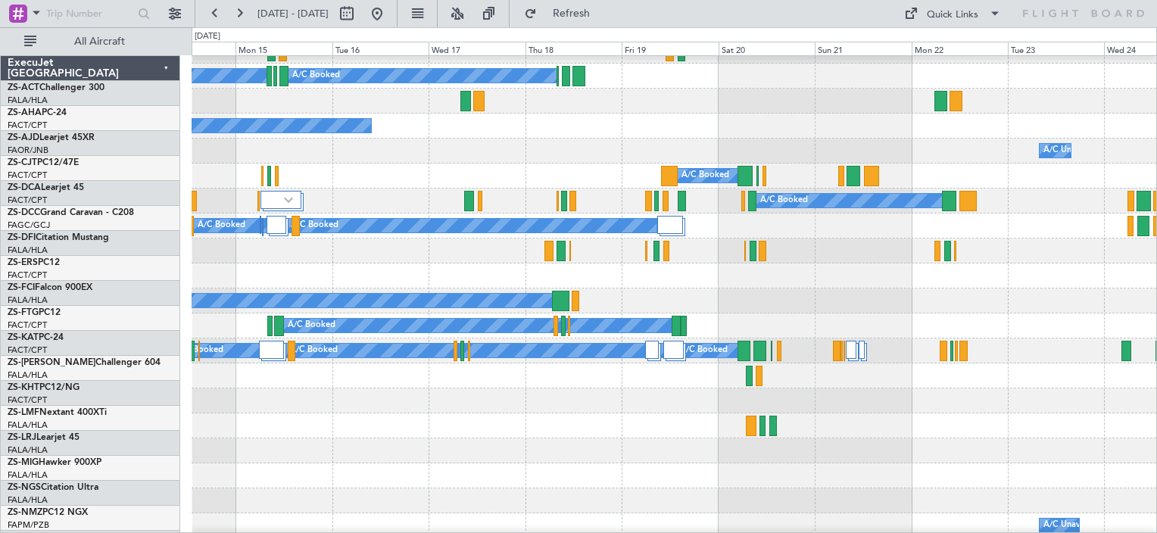
scroll to position [242, 0]
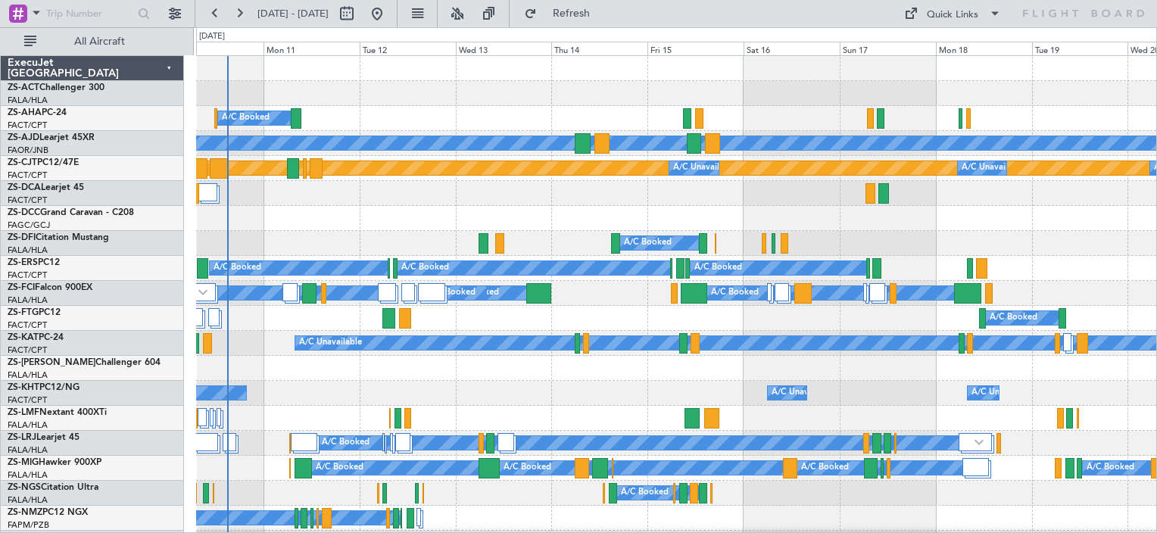
click at [281, 229] on div at bounding box center [676, 218] width 960 height 25
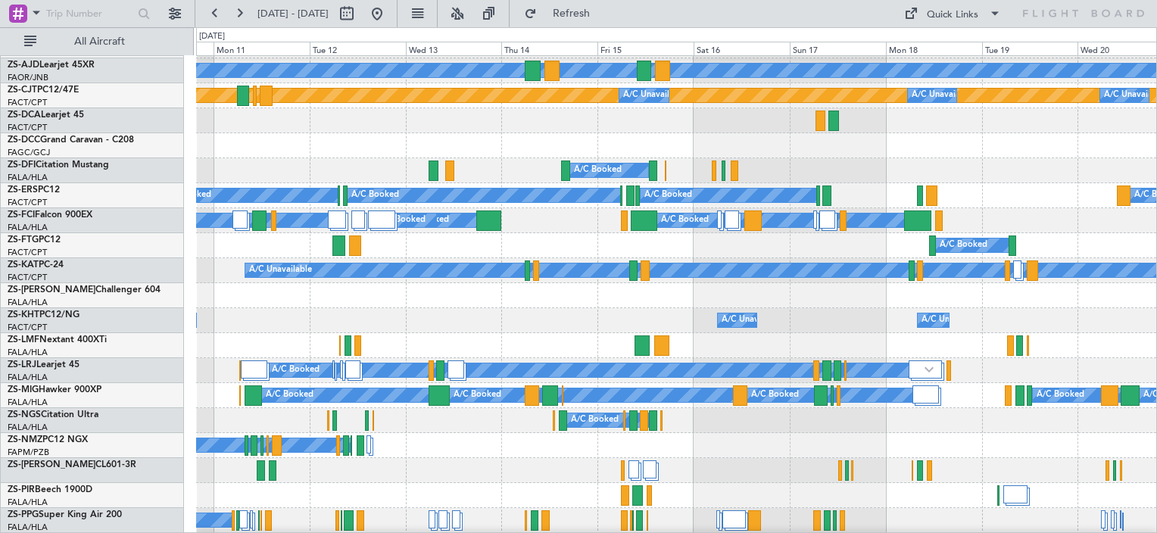
scroll to position [73, 0]
click at [319, 150] on div at bounding box center [676, 145] width 960 height 25
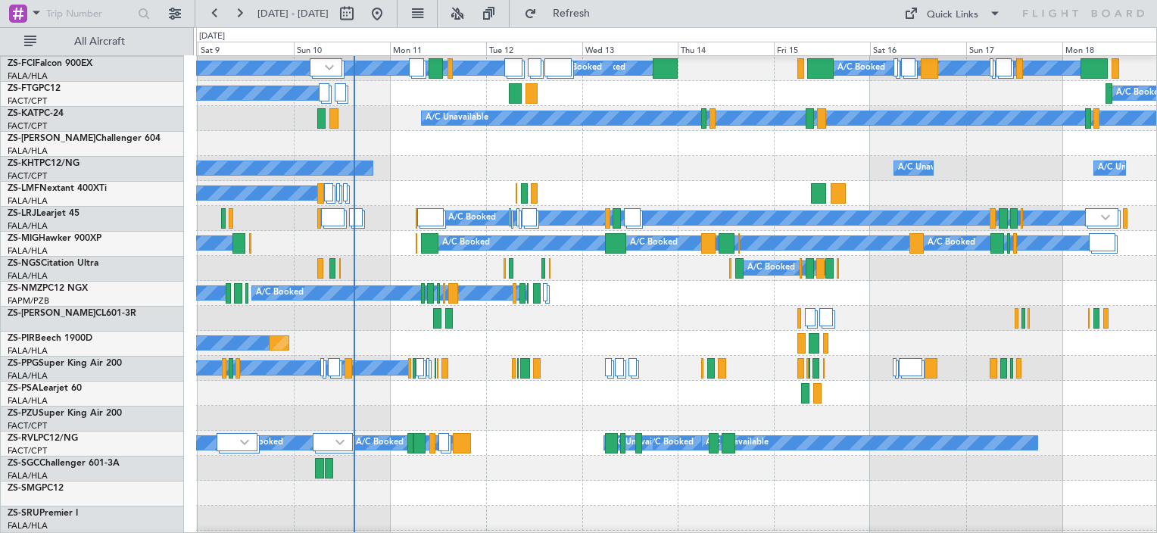
scroll to position [224, 0]
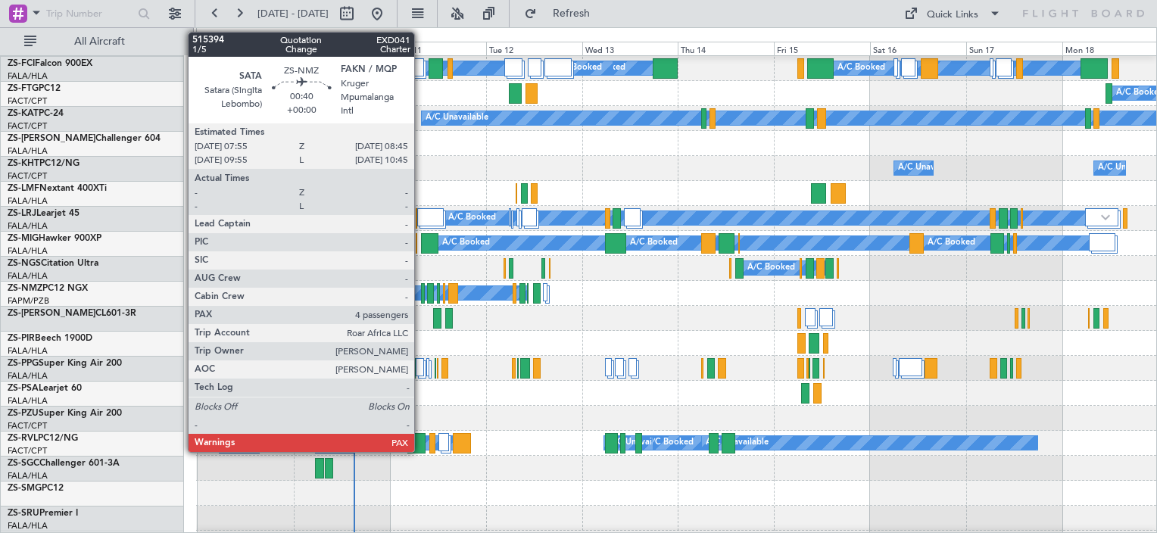
click at [421, 300] on div at bounding box center [423, 293] width 4 height 20
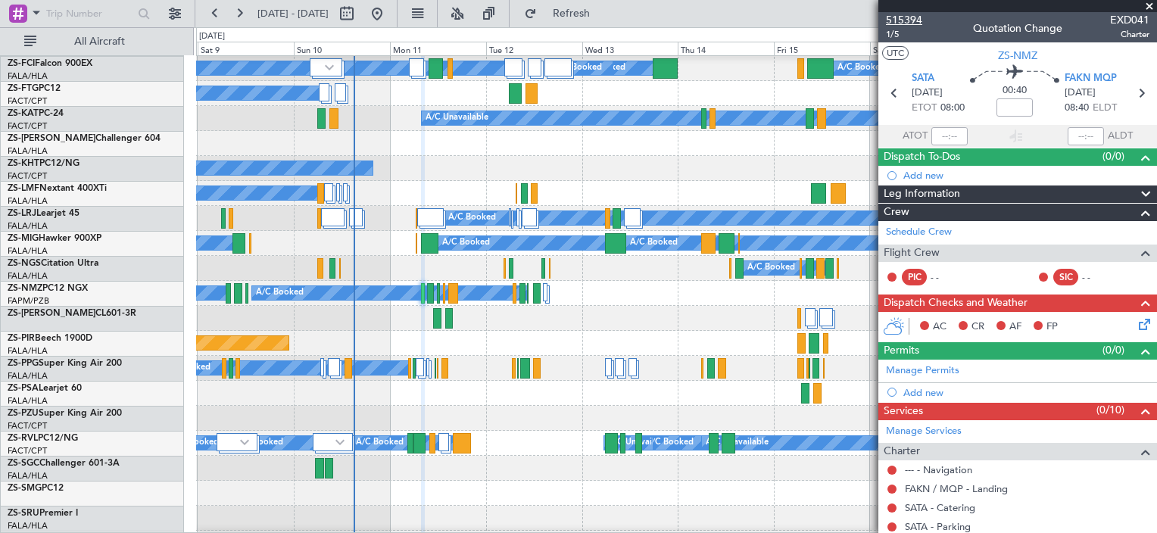
click at [900, 22] on span "515394" at bounding box center [904, 20] width 36 height 16
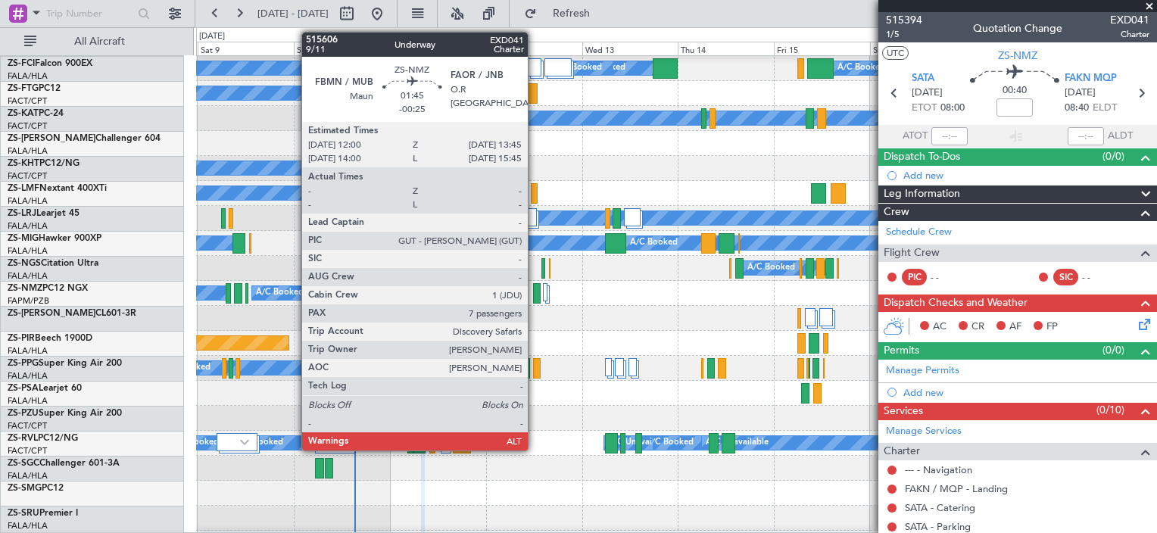
click at [535, 298] on div at bounding box center [537, 293] width 8 height 20
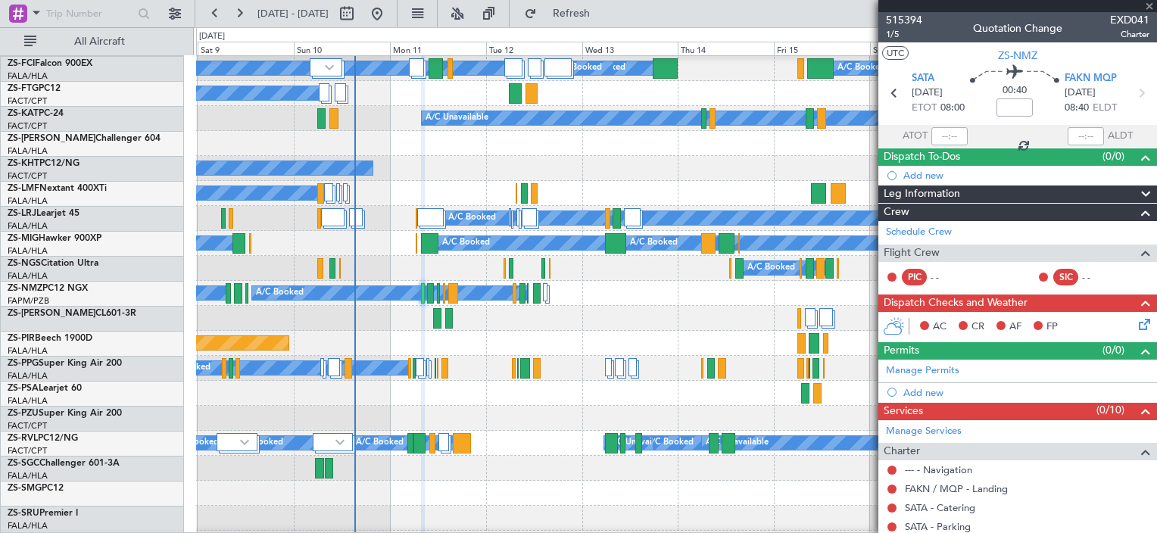
type input "-00:25"
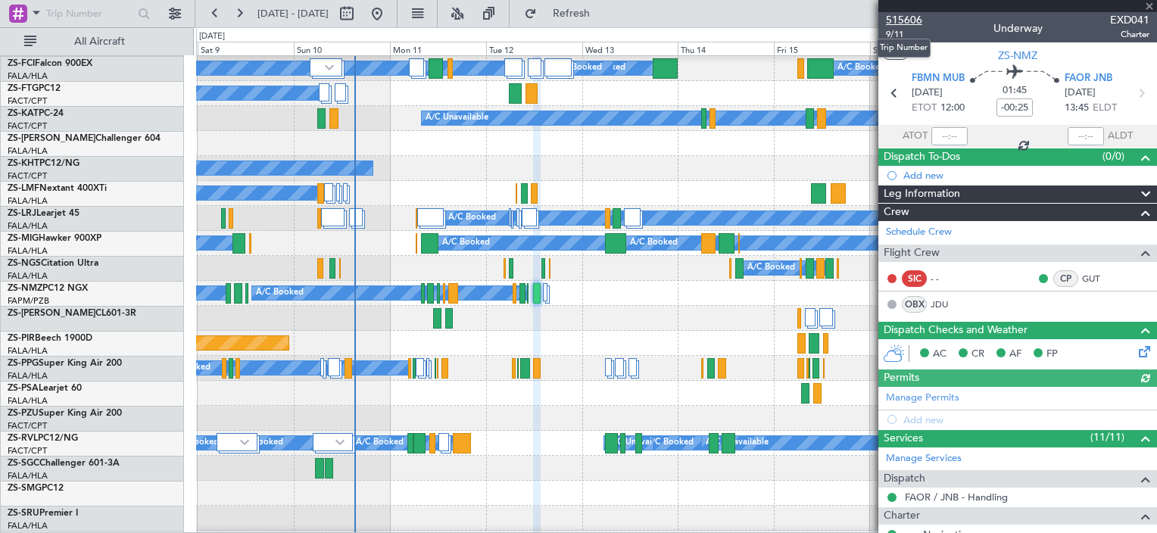
click at [910, 18] on span "515606" at bounding box center [904, 20] width 36 height 16
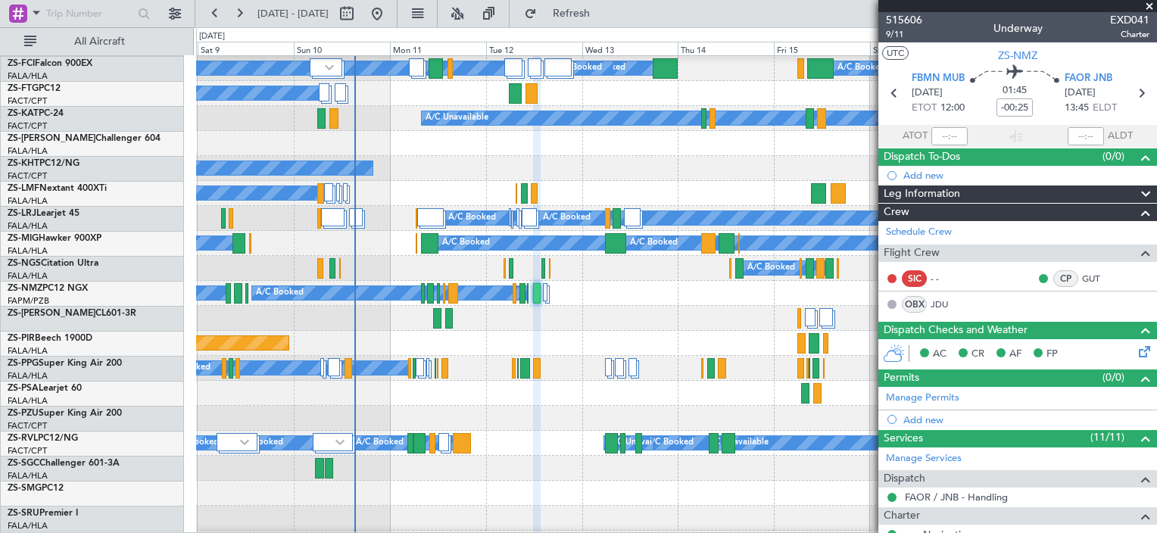
click at [1153, 3] on span at bounding box center [1149, 7] width 15 height 14
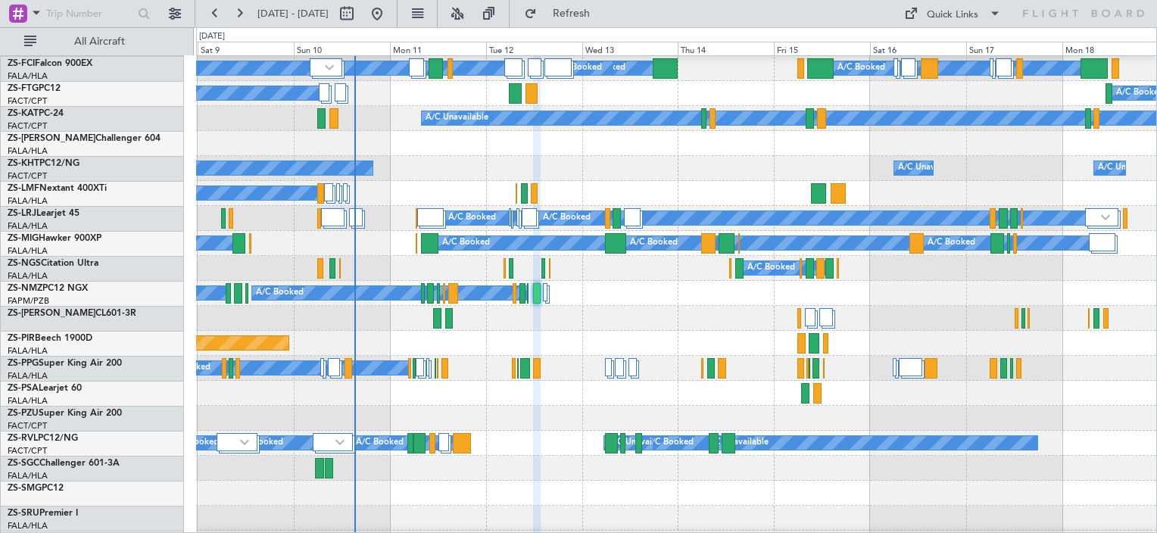
type input "0"
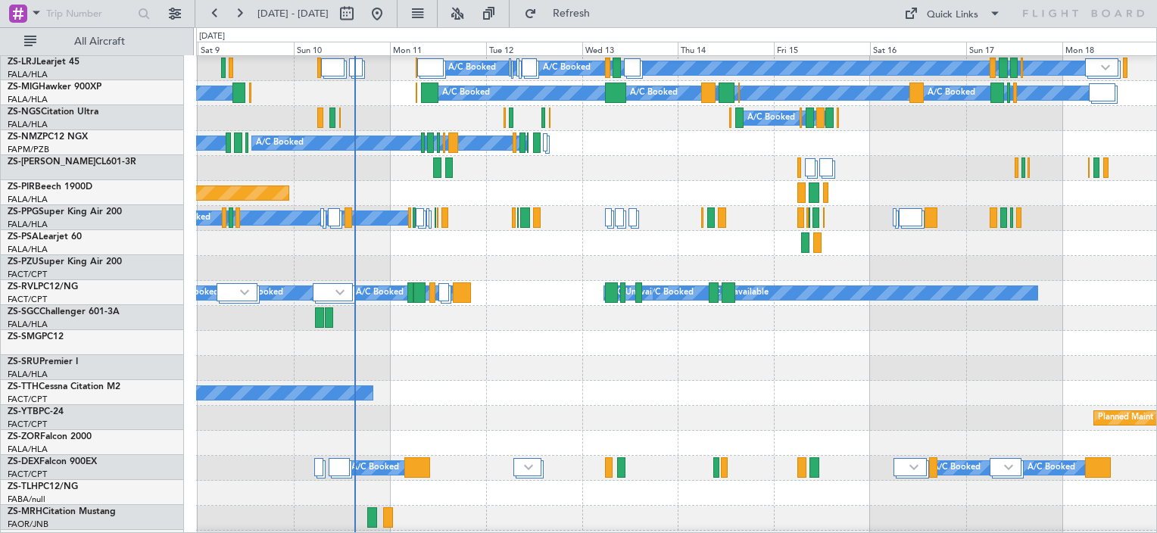
scroll to position [73, 0]
